Goal: Information Seeking & Learning: Learn about a topic

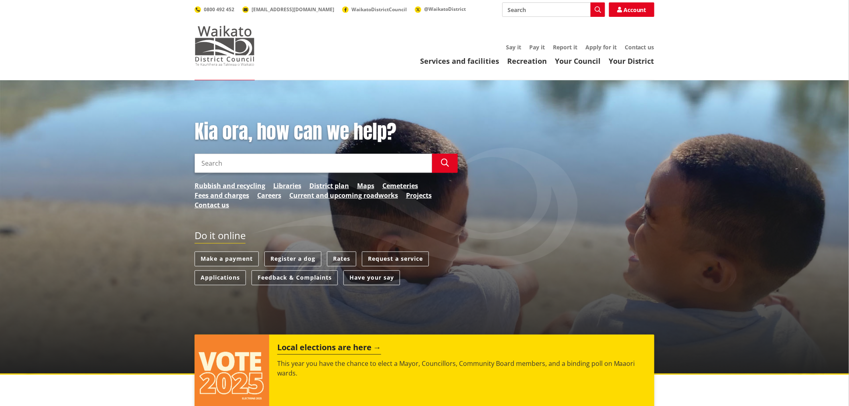
click at [217, 51] on img at bounding box center [225, 46] width 60 height 40
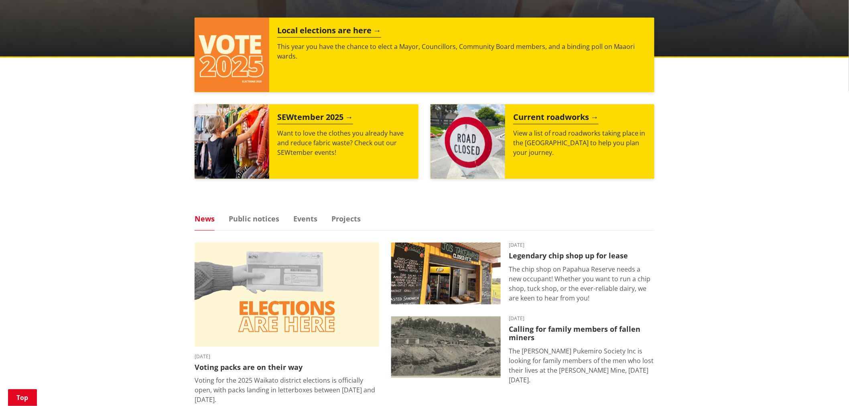
scroll to position [223, 0]
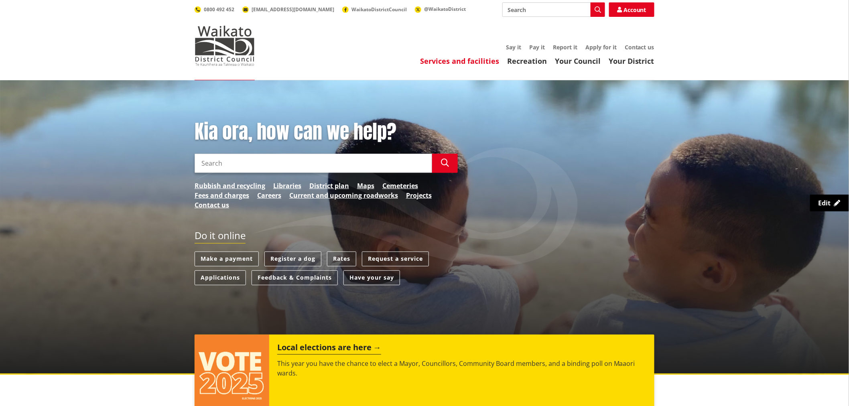
click at [474, 61] on link "Services and facilities" at bounding box center [459, 61] width 79 height 10
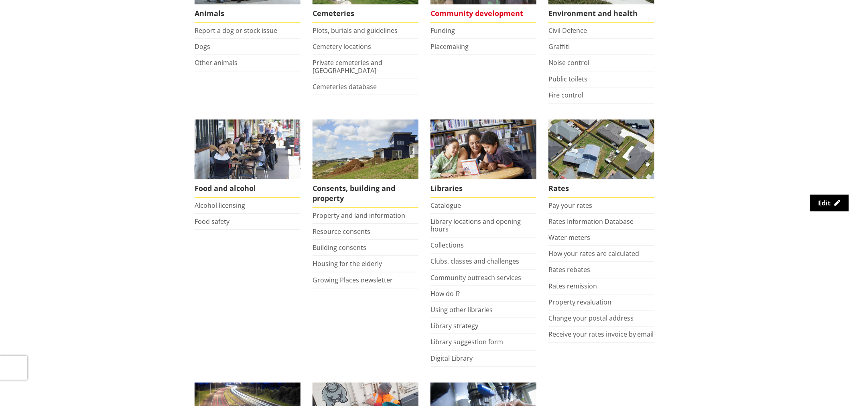
scroll to position [223, 0]
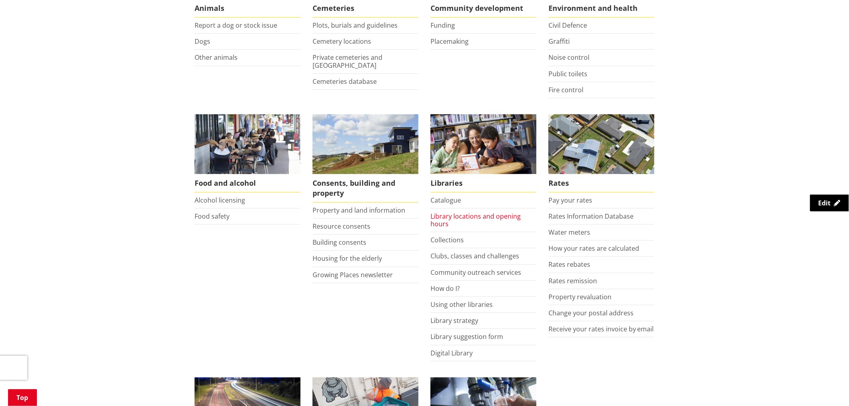
click at [450, 213] on link "Library locations and opening hours" at bounding box center [475, 220] width 90 height 16
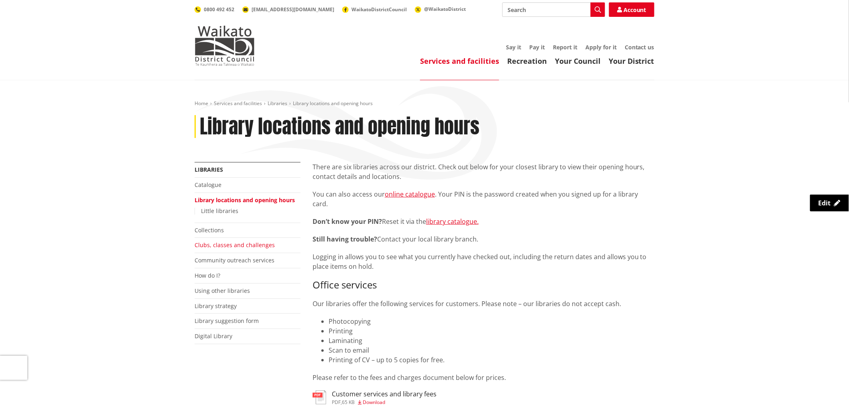
click at [232, 245] on link "Clubs, classes and challenges" at bounding box center [235, 245] width 80 height 8
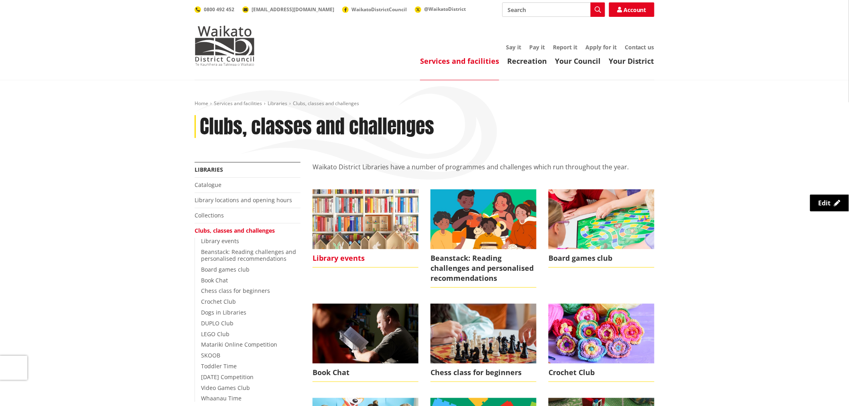
click at [373, 233] on img at bounding box center [365, 218] width 106 height 59
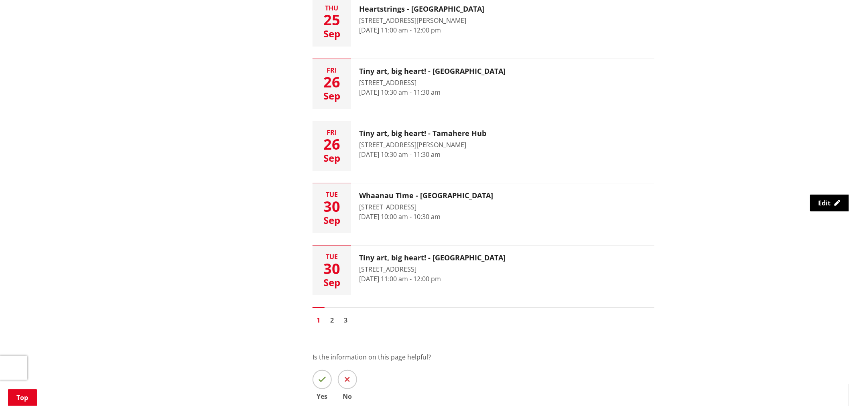
scroll to position [1203, 0]
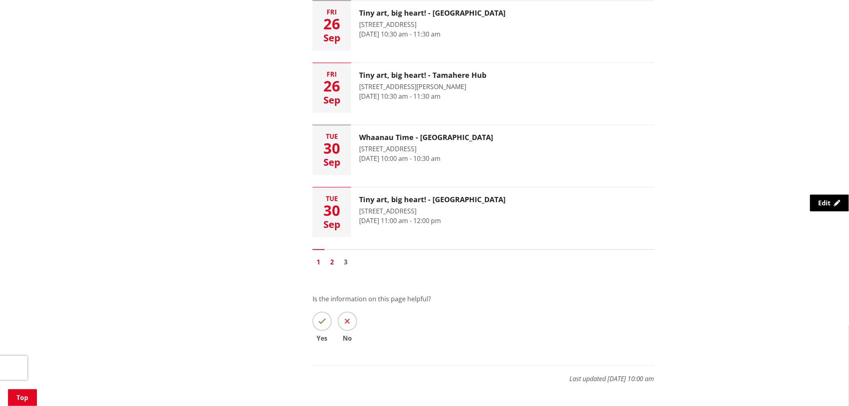
click at [331, 264] on link "2" at bounding box center [332, 262] width 12 height 12
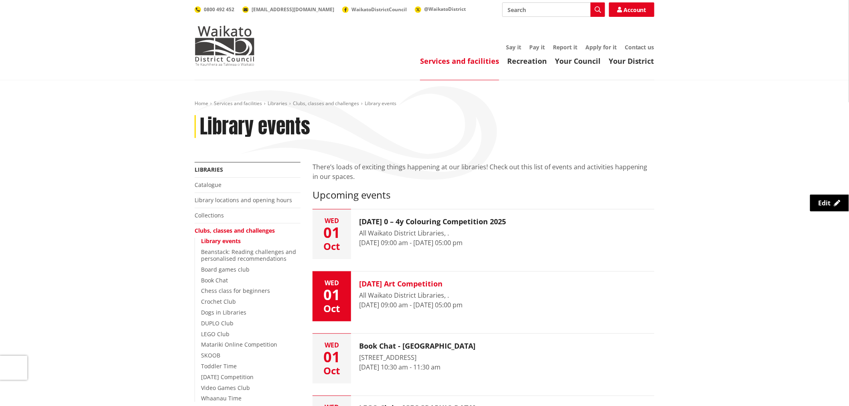
click at [422, 280] on h3 "[DATE] Art Competition" at bounding box center [410, 284] width 103 height 9
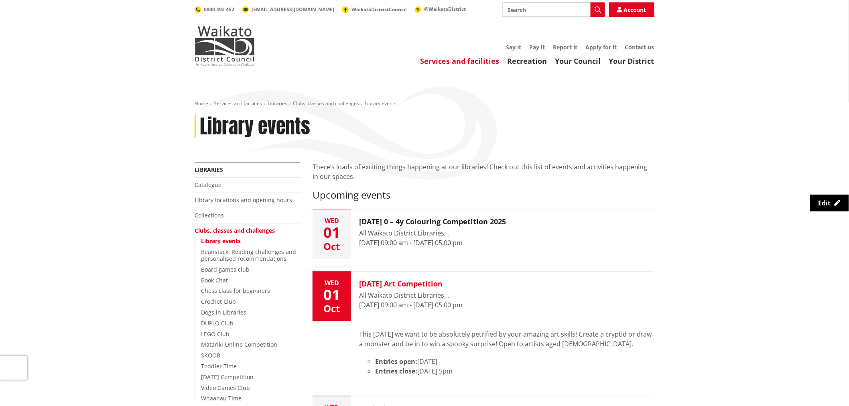
scroll to position [45, 0]
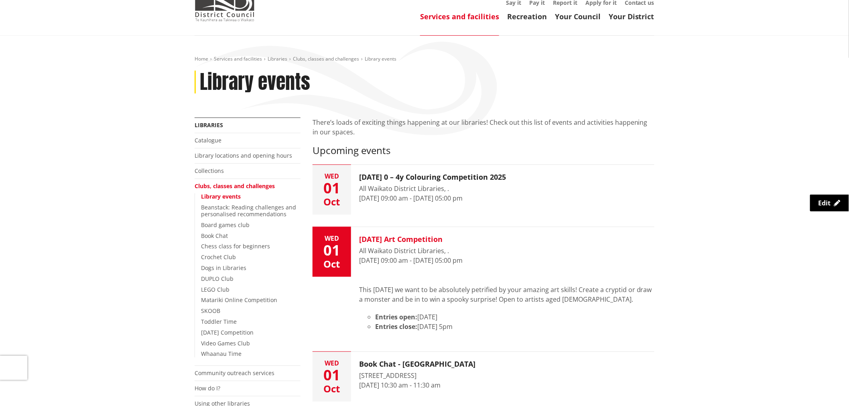
click at [413, 252] on div "All Waikato District Libraries, ." at bounding box center [410, 251] width 103 height 10
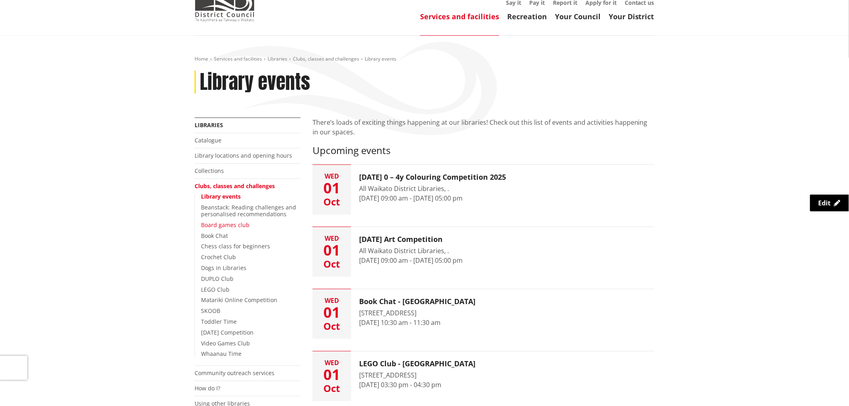
click at [230, 224] on link "Board games club" at bounding box center [225, 225] width 49 height 8
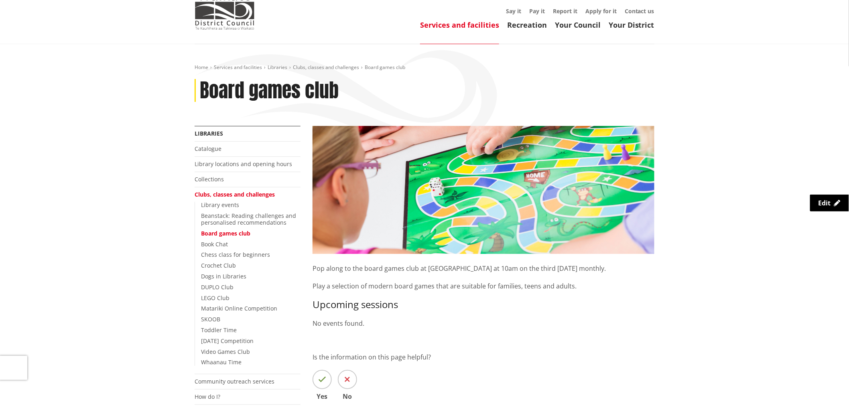
scroll to position [89, 0]
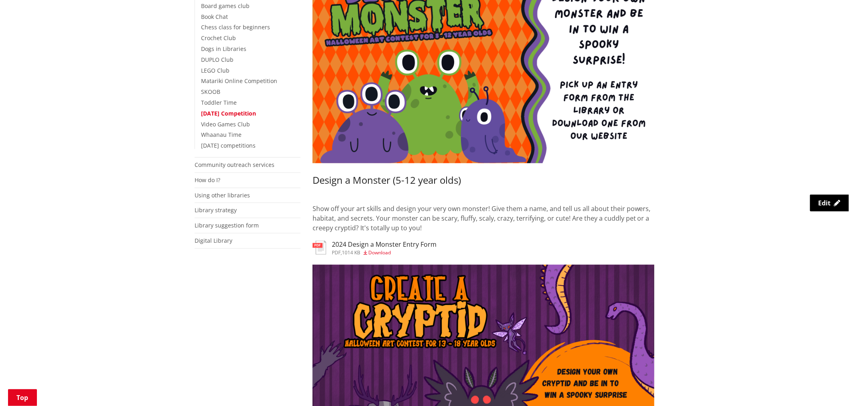
scroll to position [267, 0]
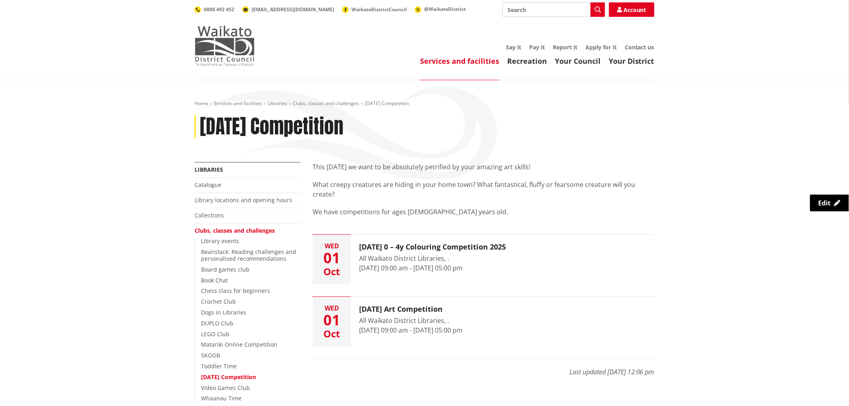
click at [213, 41] on img at bounding box center [225, 46] width 60 height 40
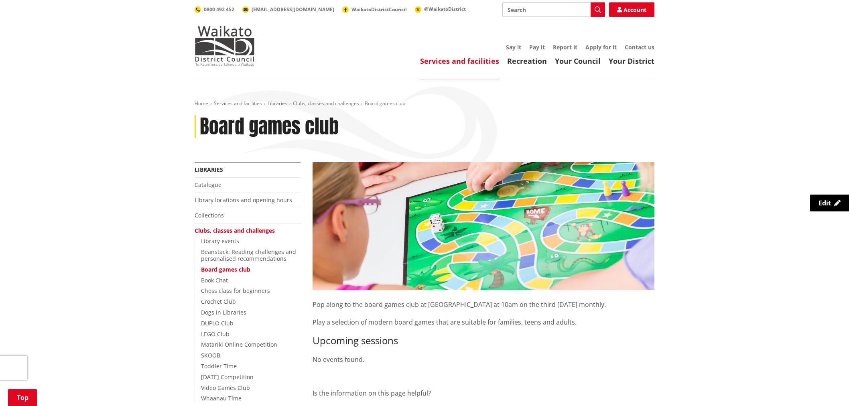
scroll to position [89, 0]
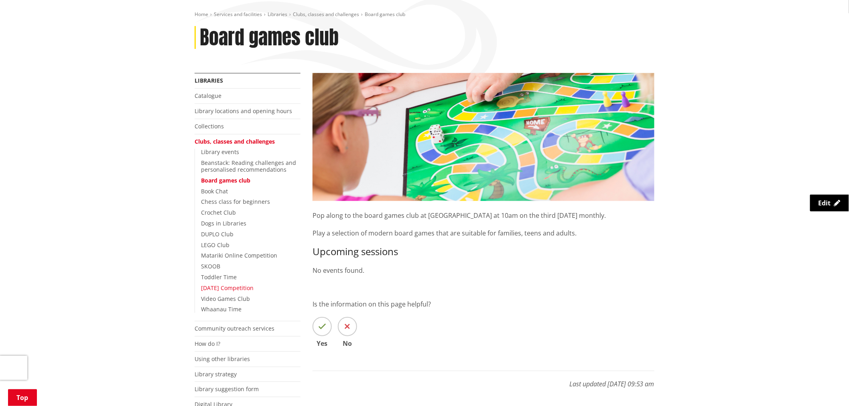
click at [248, 286] on link "[DATE] Competition" at bounding box center [227, 288] width 53 height 8
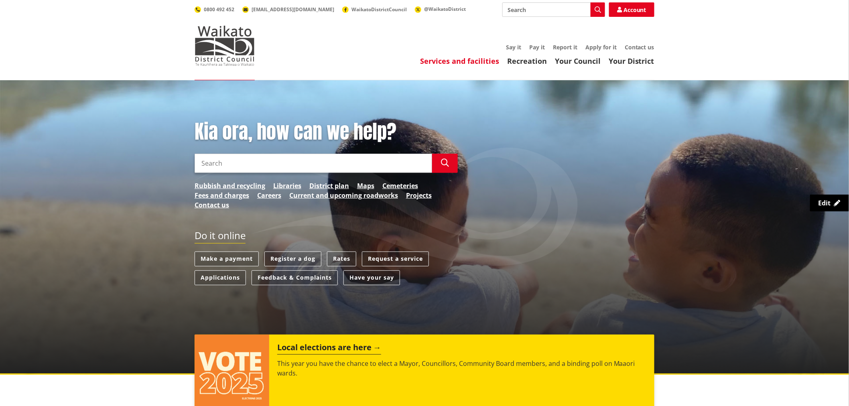
drag, startPoint x: 0, startPoint y: 0, endPoint x: 484, endPoint y: 59, distance: 488.1
click at [484, 59] on link "Services and facilities" at bounding box center [459, 61] width 79 height 10
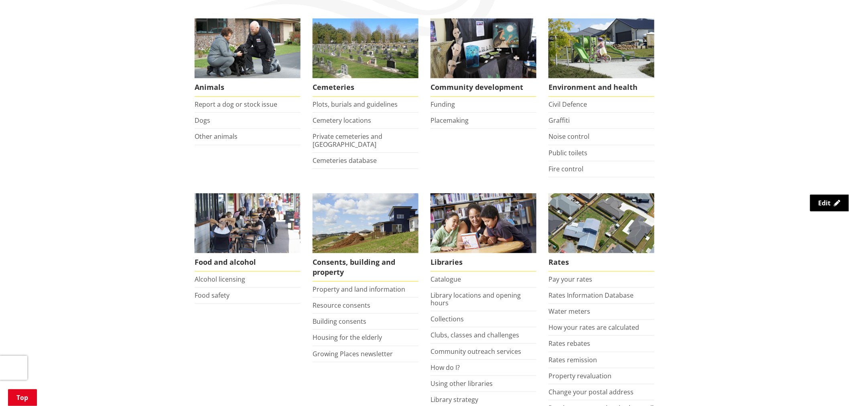
scroll to position [223, 0]
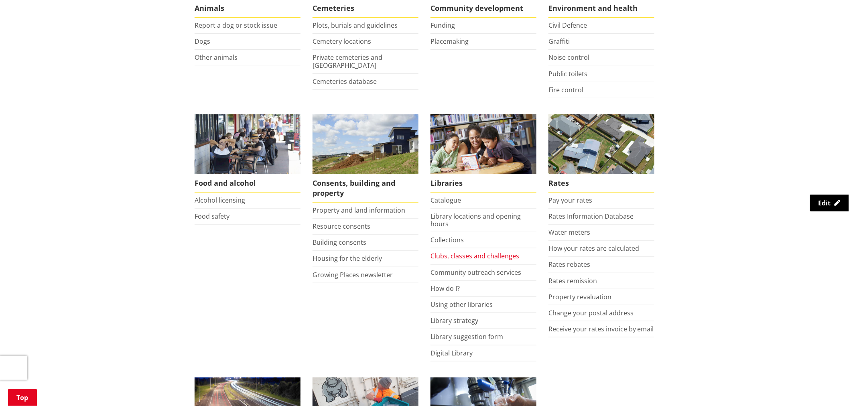
click at [455, 254] on link "Clubs, classes and challenges" at bounding box center [474, 255] width 89 height 9
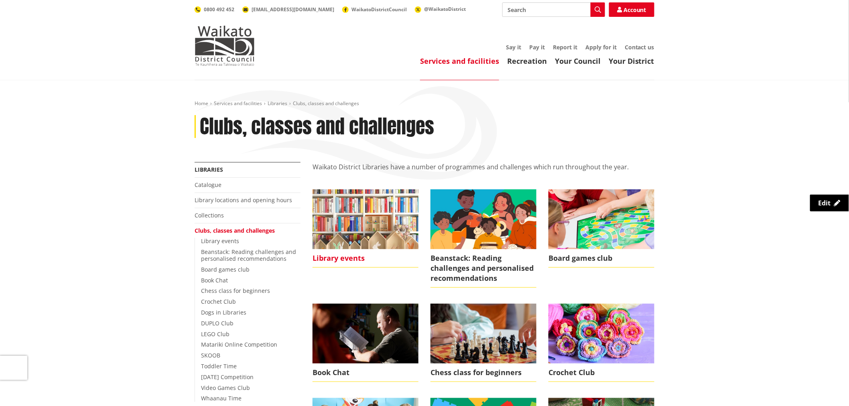
click at [360, 240] on img at bounding box center [365, 218] width 106 height 59
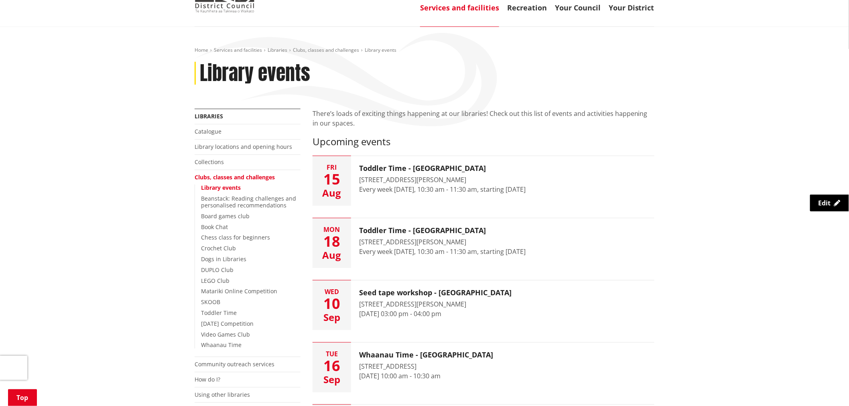
scroll to position [89, 0]
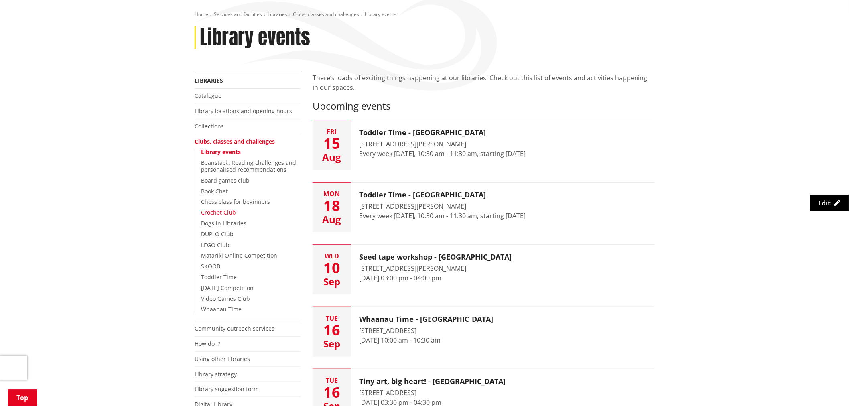
click at [218, 210] on link "Crochet Club" at bounding box center [218, 213] width 35 height 8
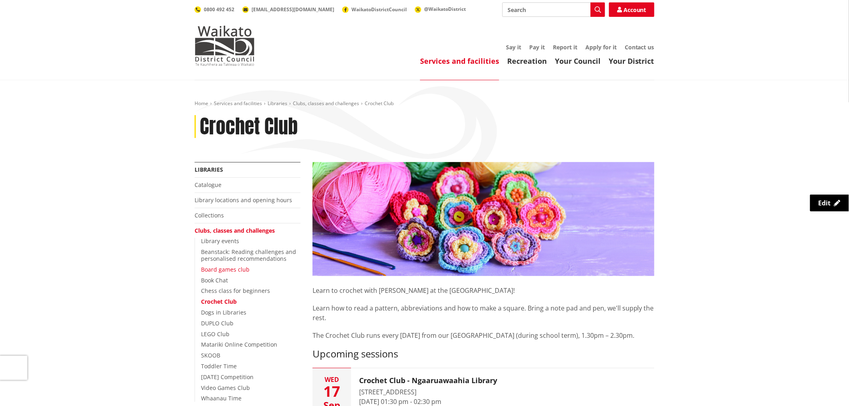
click at [229, 268] on link "Board games club" at bounding box center [225, 269] width 49 height 8
